Goal: Transaction & Acquisition: Book appointment/travel/reservation

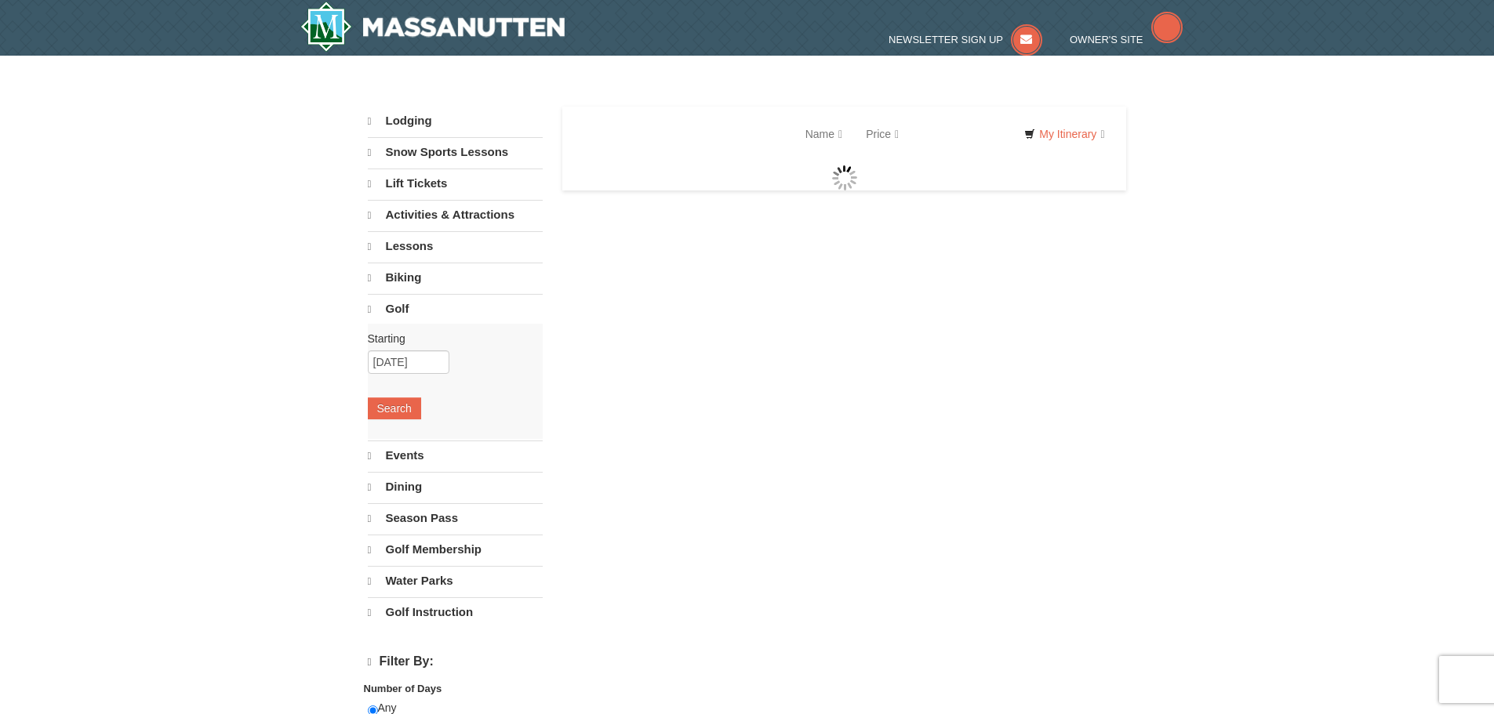
select select "9"
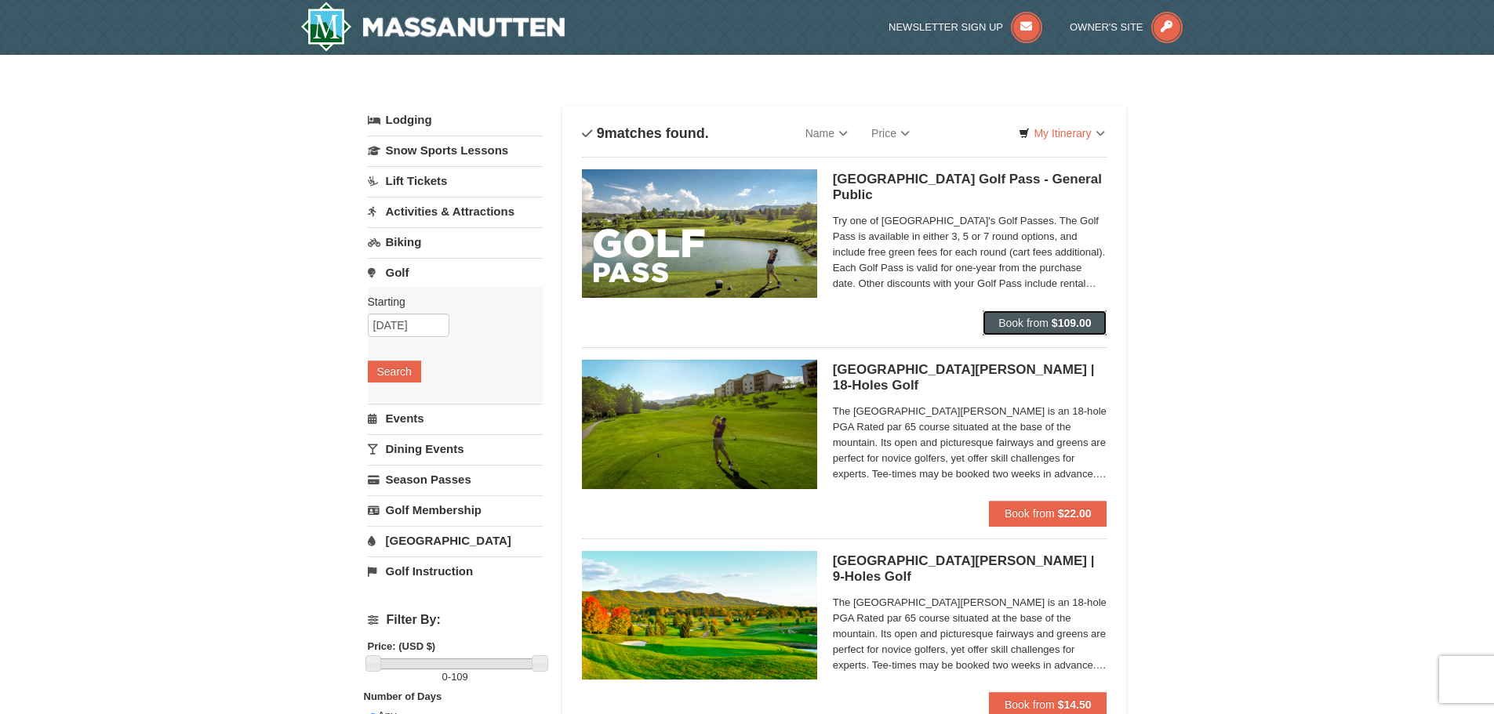
click at [1007, 321] on span "Book from" at bounding box center [1023, 323] width 50 height 13
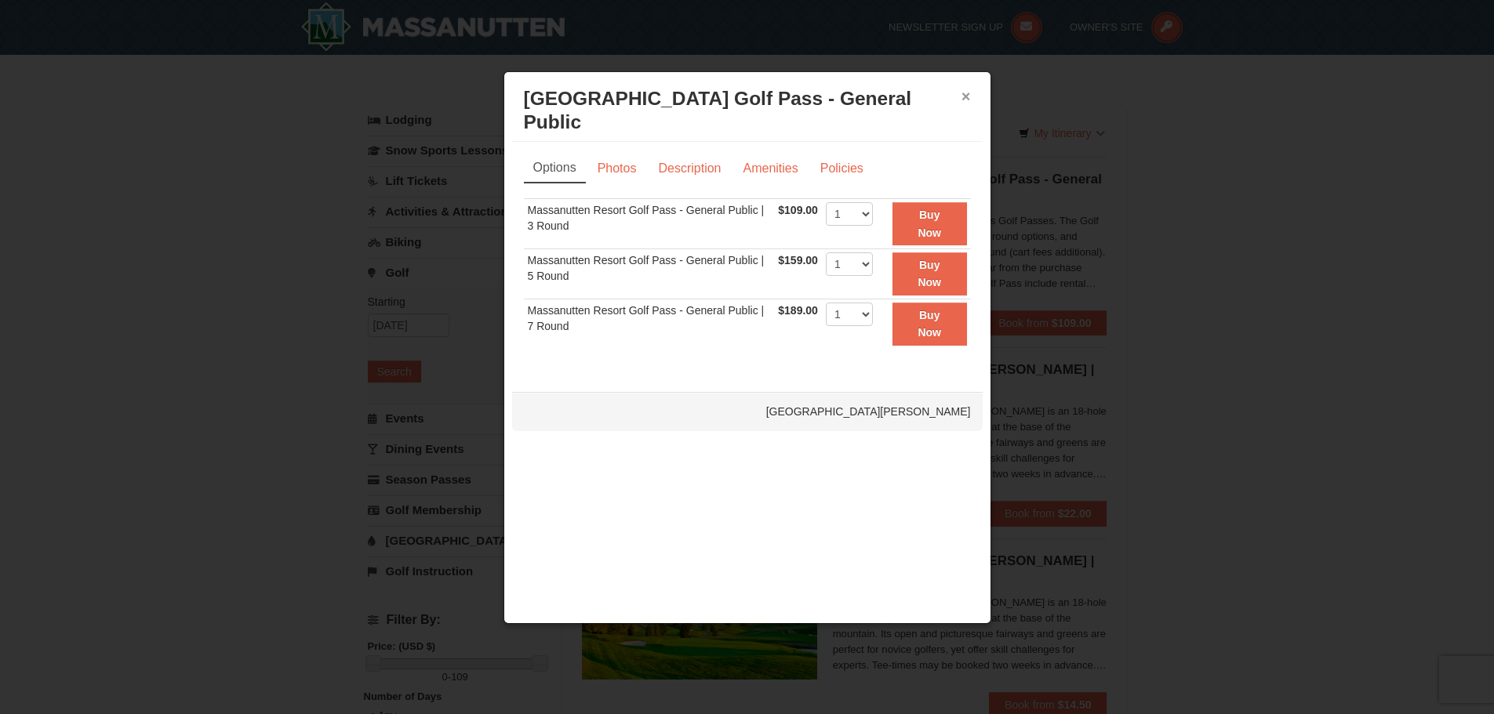
click at [968, 97] on button "×" at bounding box center [965, 97] width 9 height 16
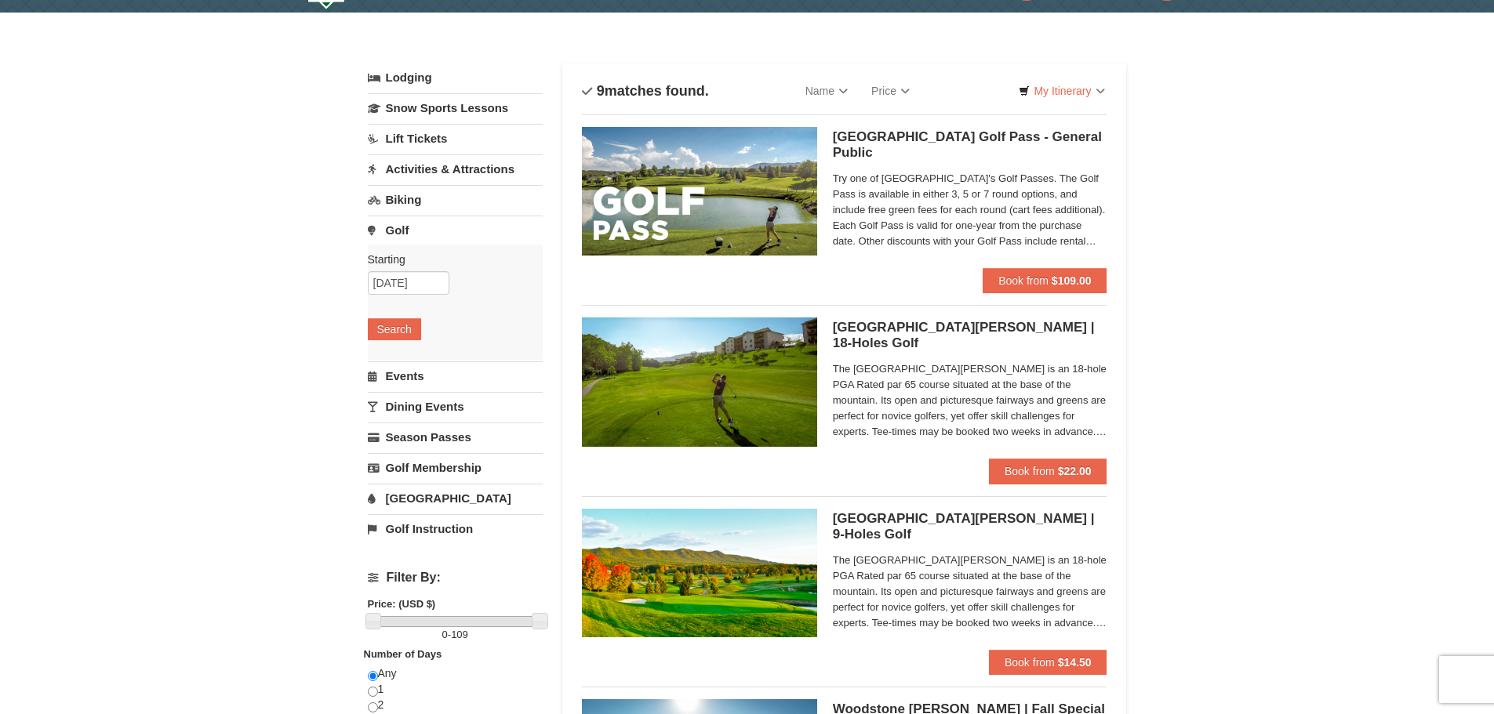
scroll to position [78, 0]
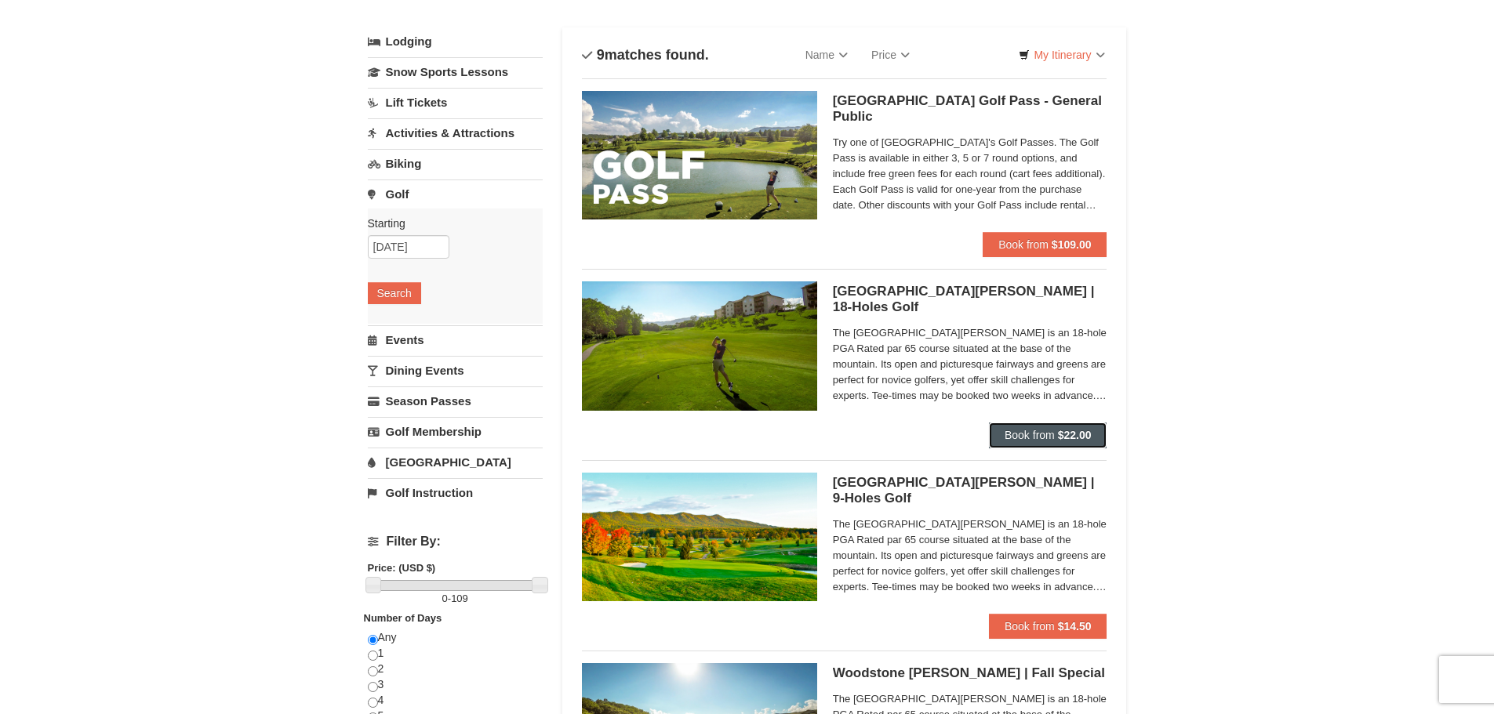
click at [1018, 430] on span "Book from" at bounding box center [1029, 435] width 50 height 13
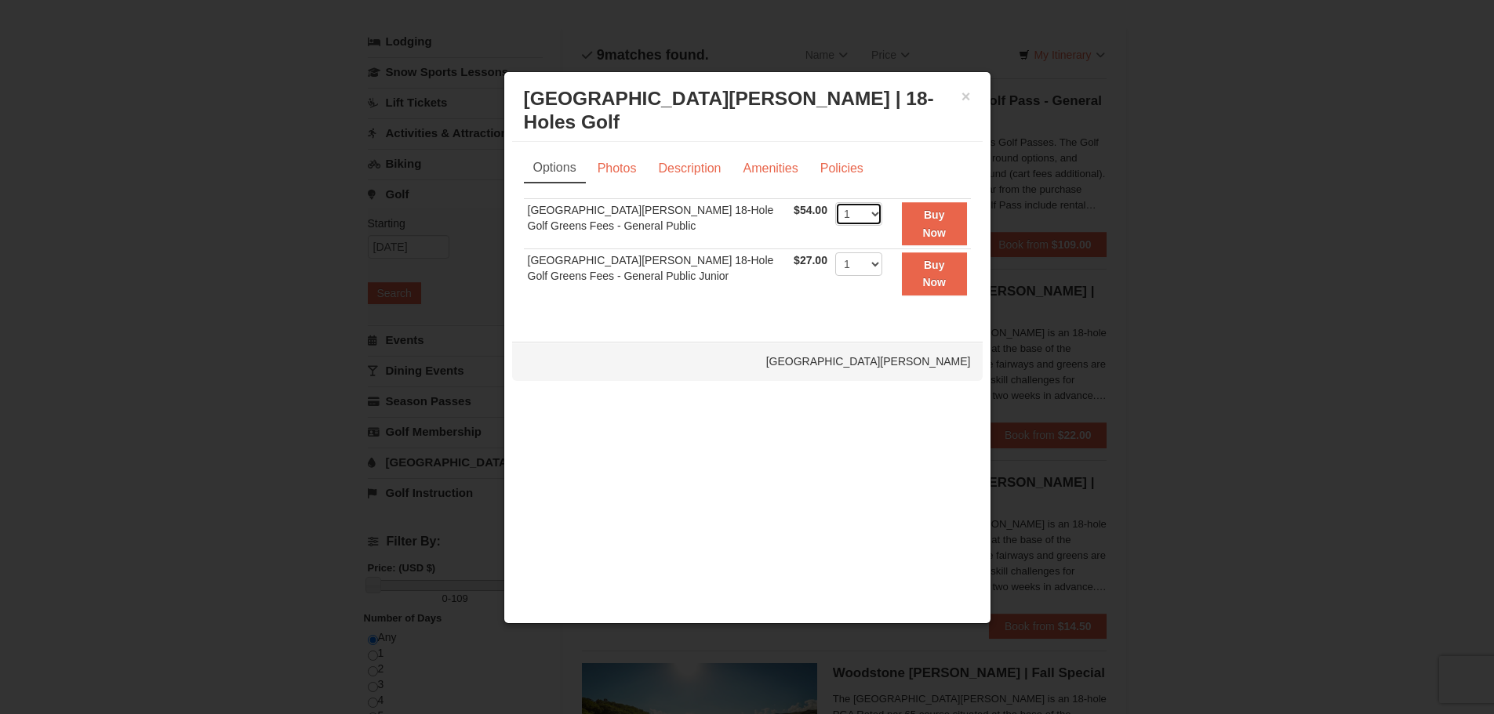
click at [853, 216] on select "1 2 3 4" at bounding box center [858, 214] width 47 height 24
click at [615, 169] on link "Photos" at bounding box center [617, 169] width 60 height 30
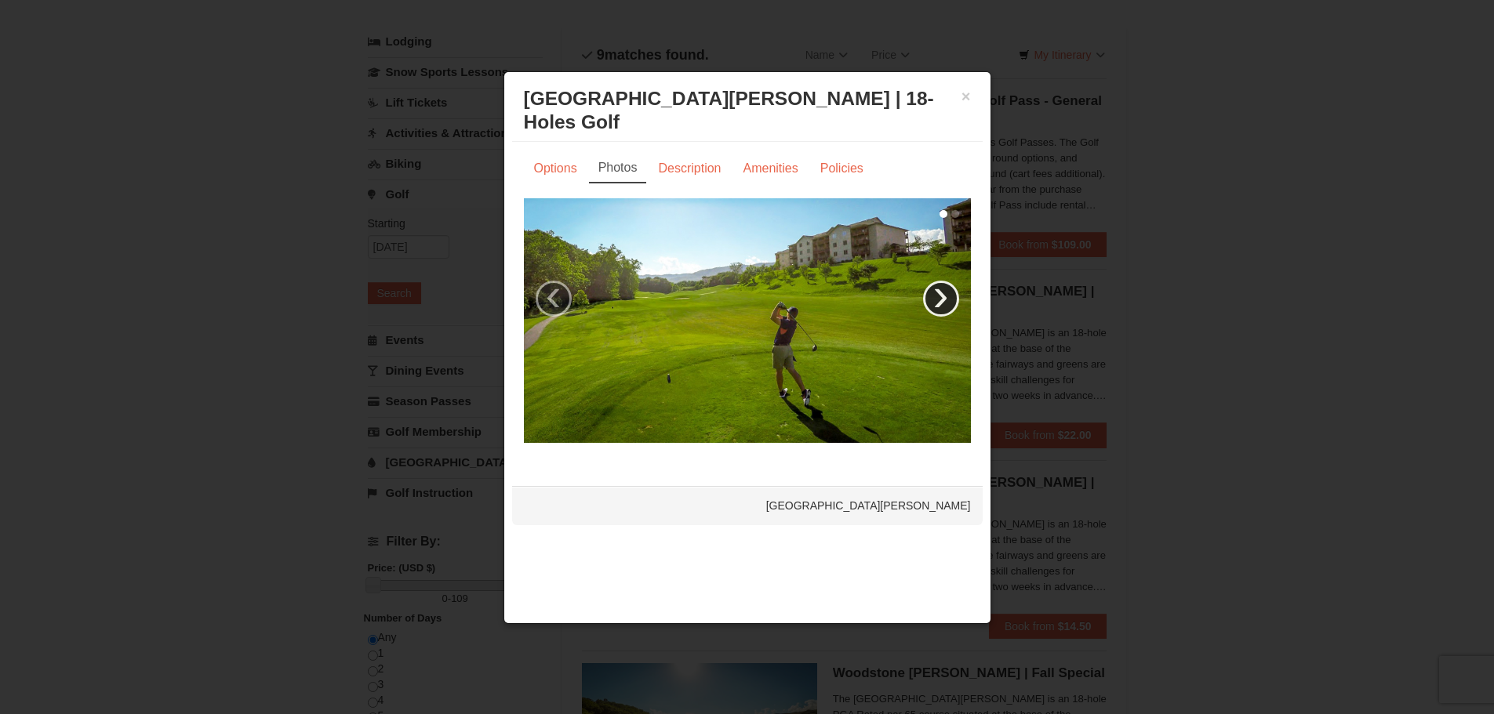
click at [940, 305] on link "›" at bounding box center [941, 299] width 36 height 36
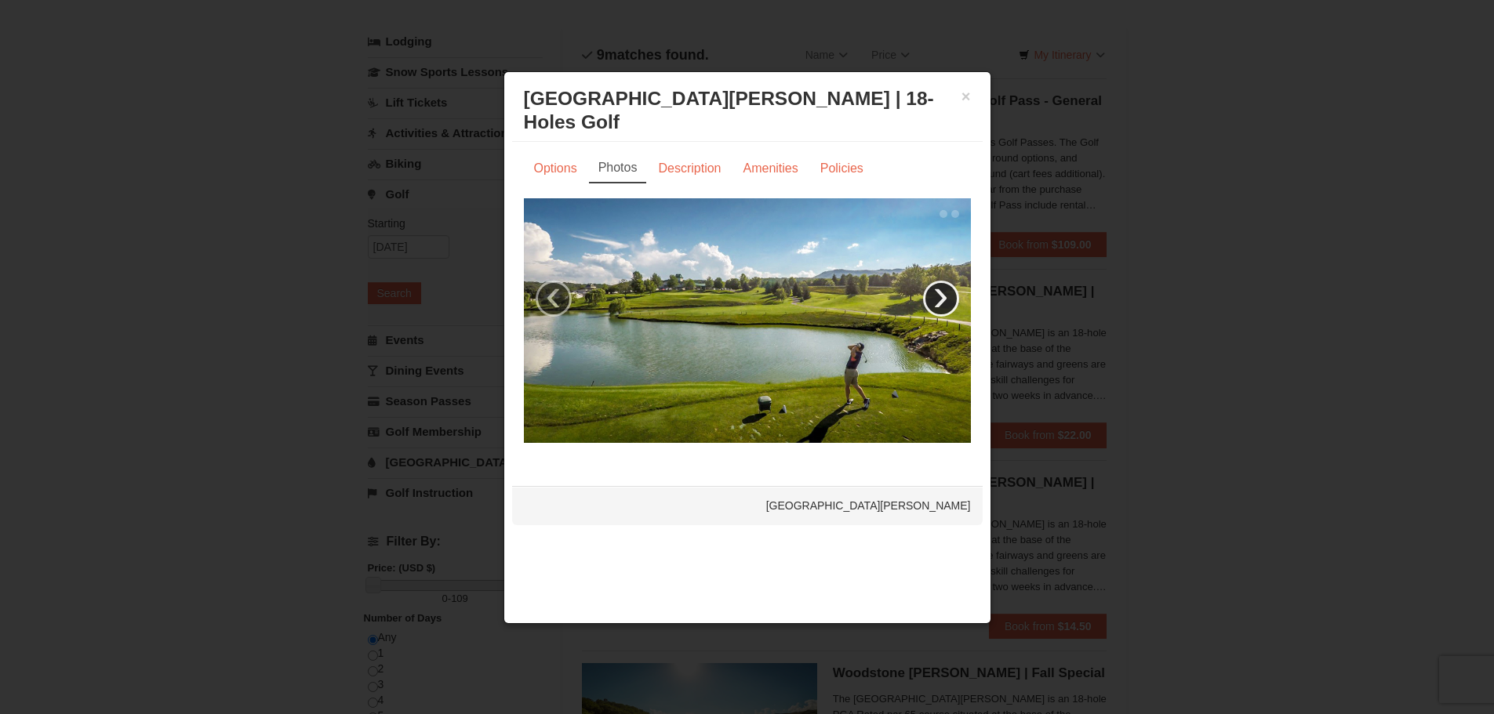
click at [940, 305] on link "›" at bounding box center [941, 299] width 36 height 36
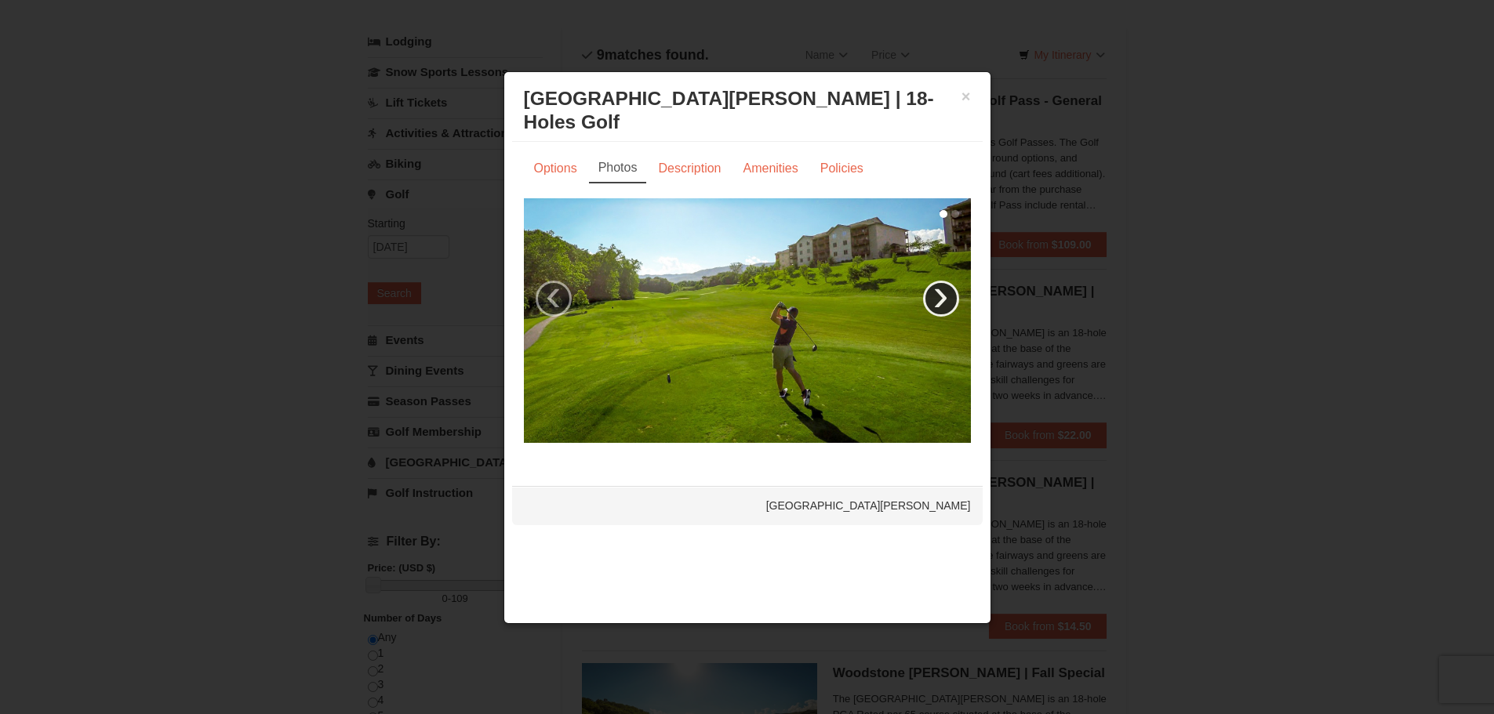
click at [940, 305] on link "›" at bounding box center [941, 299] width 36 height 36
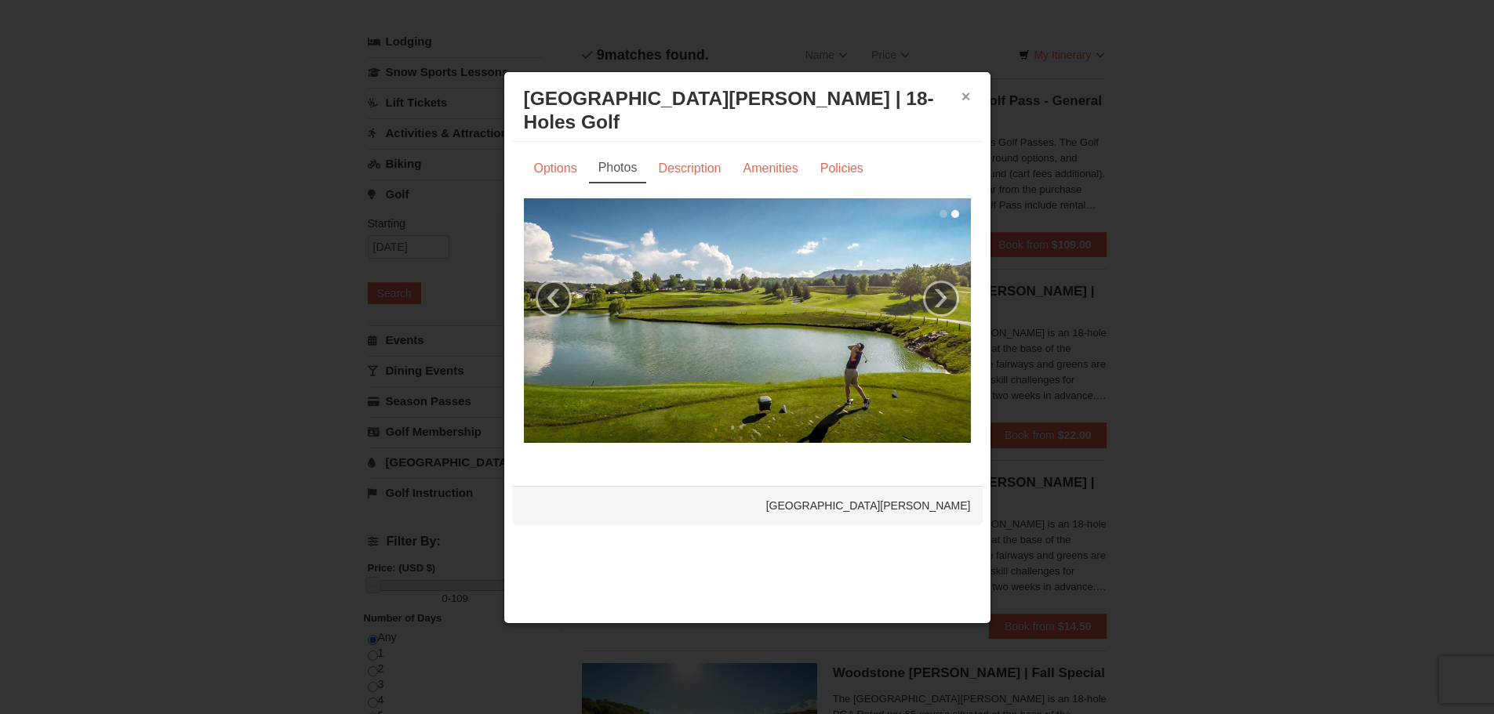
click at [964, 96] on button "×" at bounding box center [965, 97] width 9 height 16
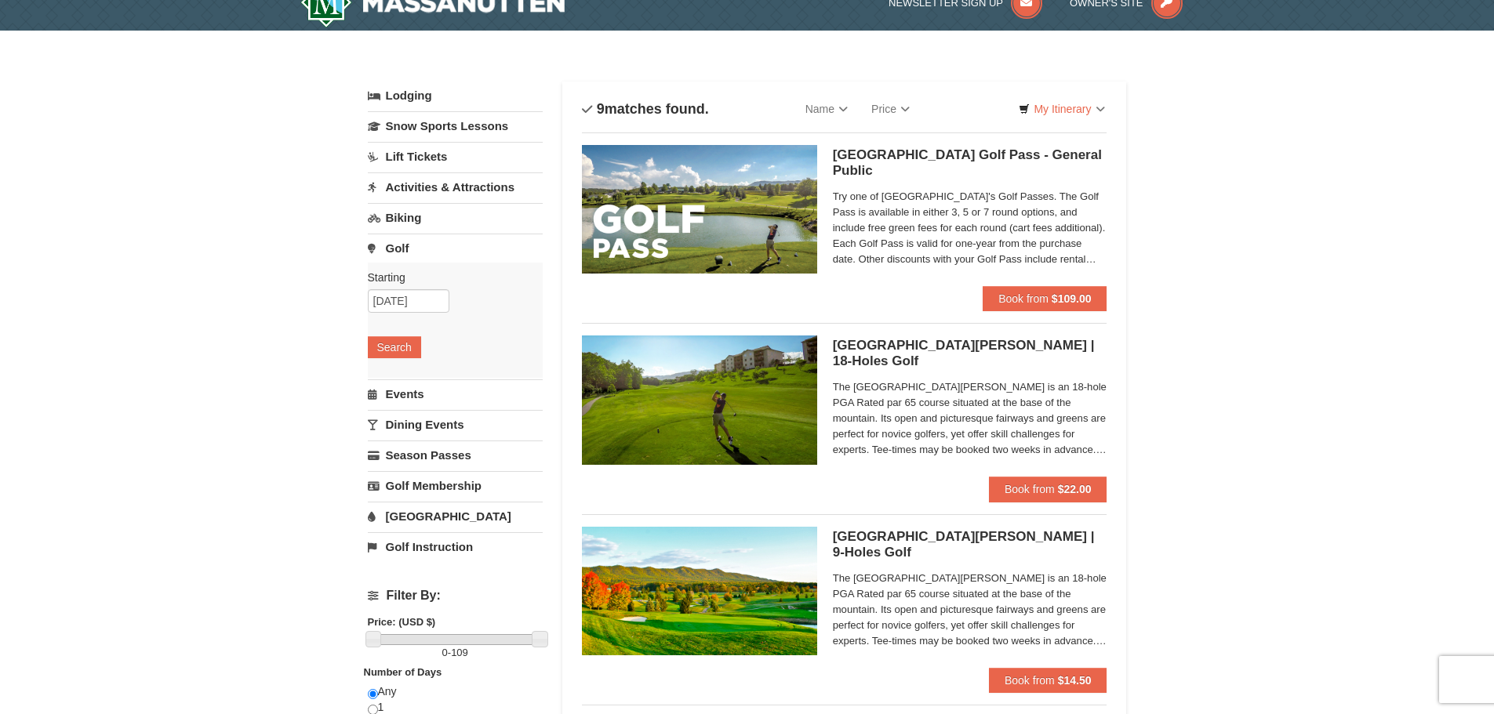
scroll to position [0, 0]
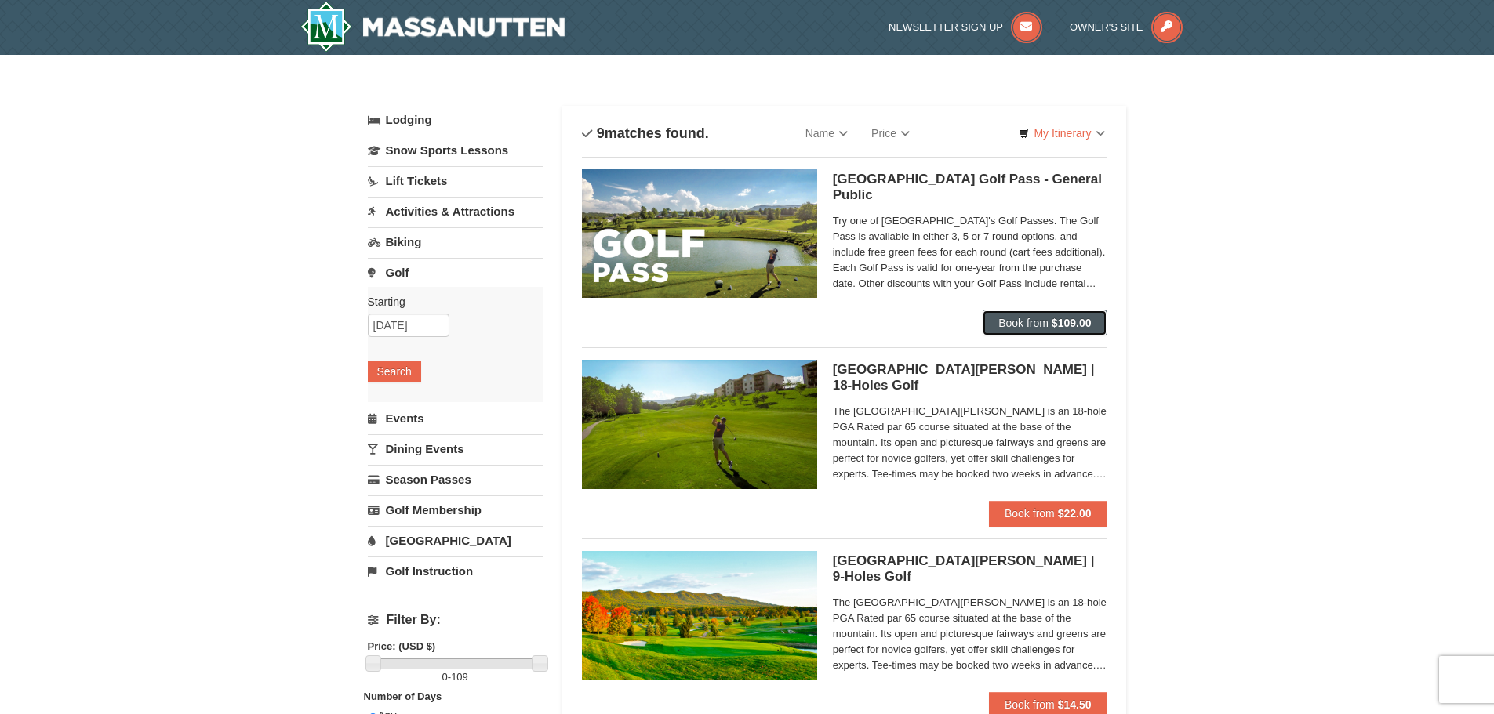
click at [1026, 318] on span "Book from" at bounding box center [1023, 323] width 50 height 13
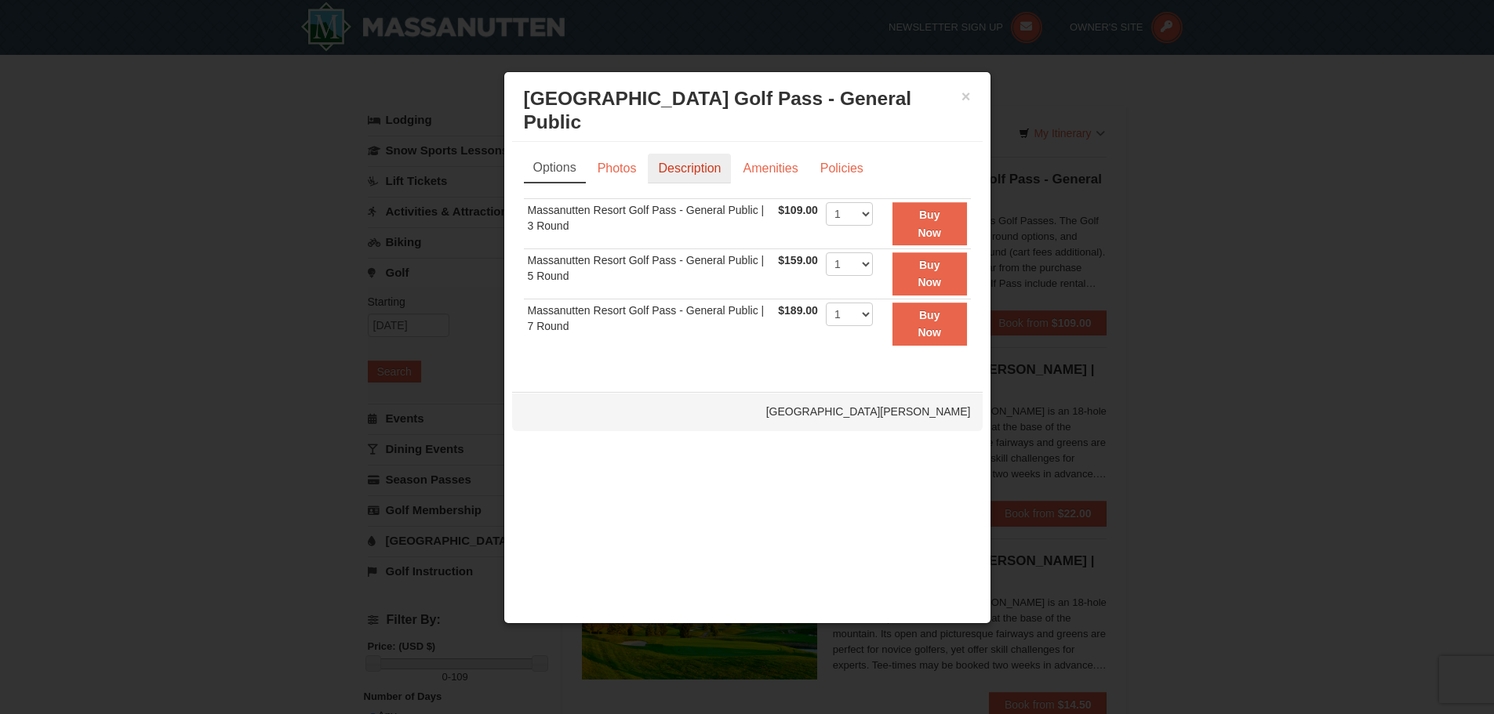
click at [694, 154] on link "Description" at bounding box center [689, 169] width 83 height 30
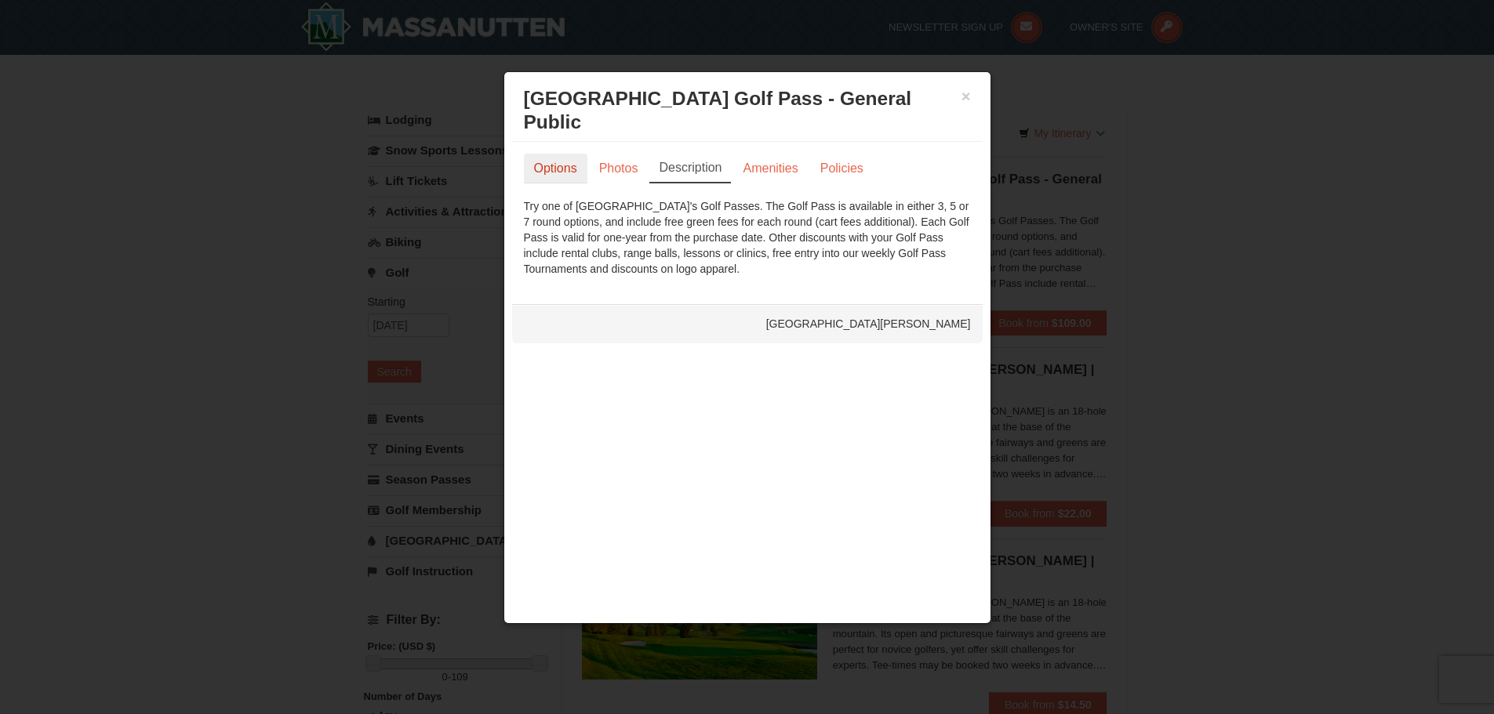
click at [567, 154] on link "Options" at bounding box center [556, 169] width 64 height 30
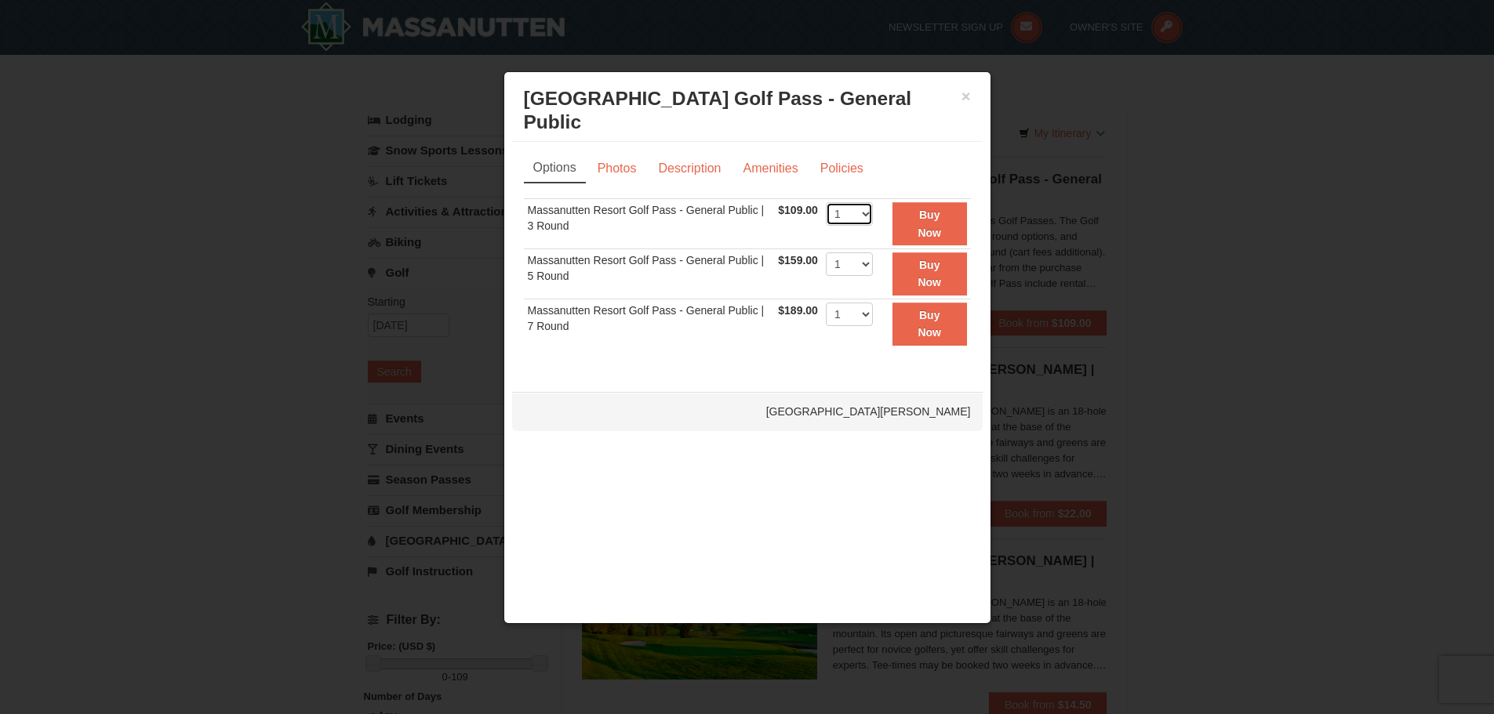
click at [860, 202] on select "1 2 3 4 5 6 7 8 9 10 11 12 13 14 15 16 17 18 19 20" at bounding box center [849, 214] width 47 height 24
select select "2"
click at [826, 202] on select "1 2 3 4 5 6 7 8 9 10 11 12 13 14 15 16 17 18 19 20" at bounding box center [849, 214] width 47 height 24
click at [952, 202] on button "Buy Now" at bounding box center [929, 223] width 74 height 43
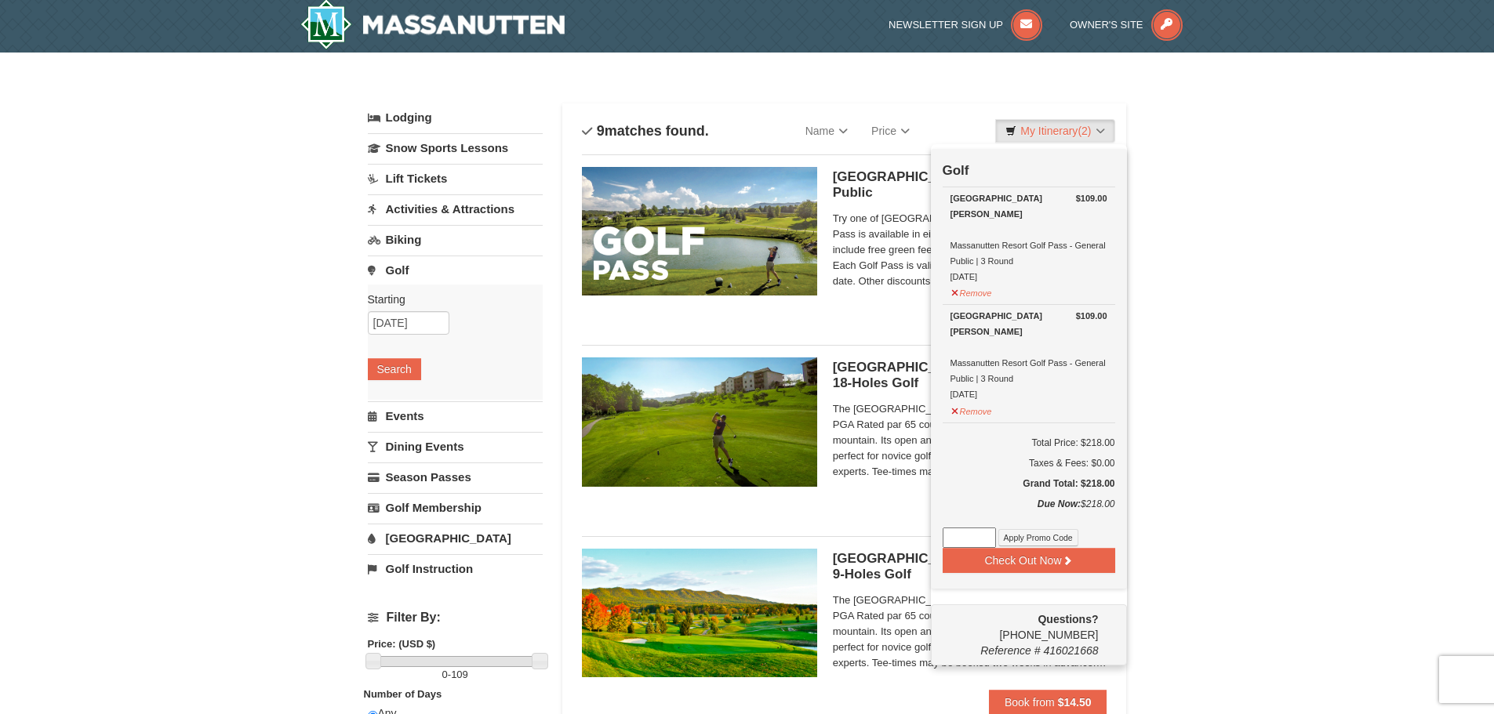
scroll to position [5, 0]
